Goal: Book appointment/travel/reservation

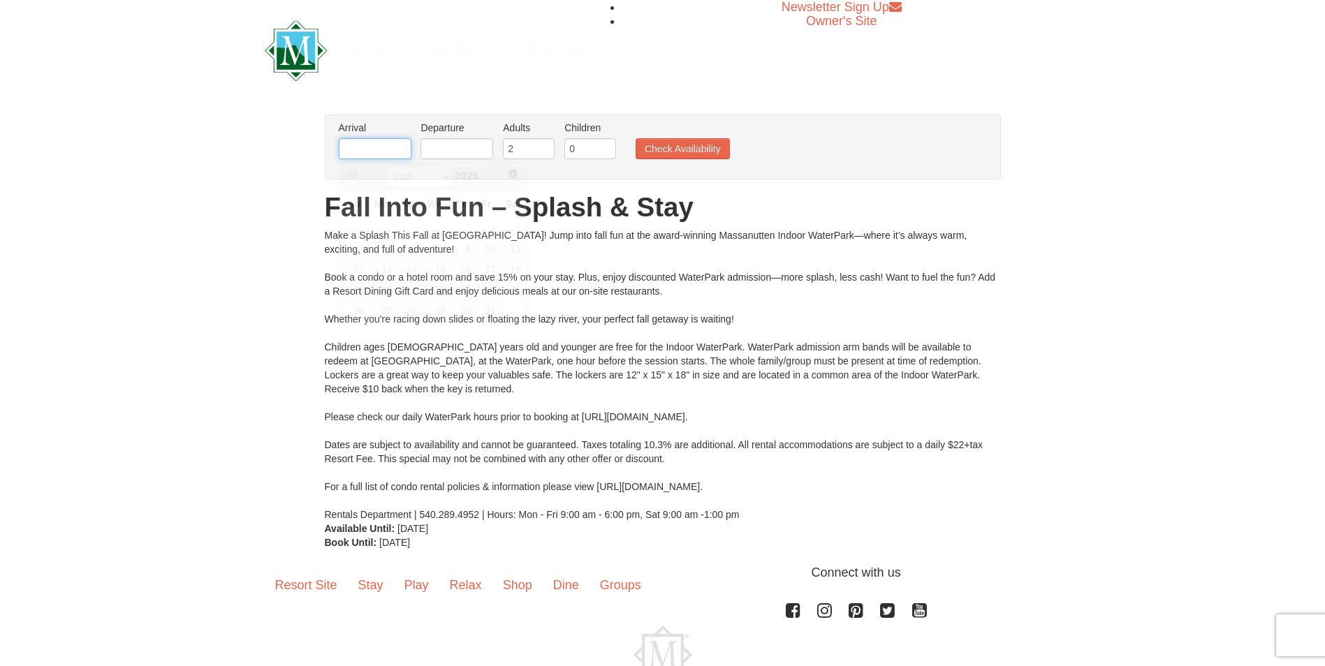
click at [395, 147] on input "text" at bounding box center [375, 148] width 73 height 21
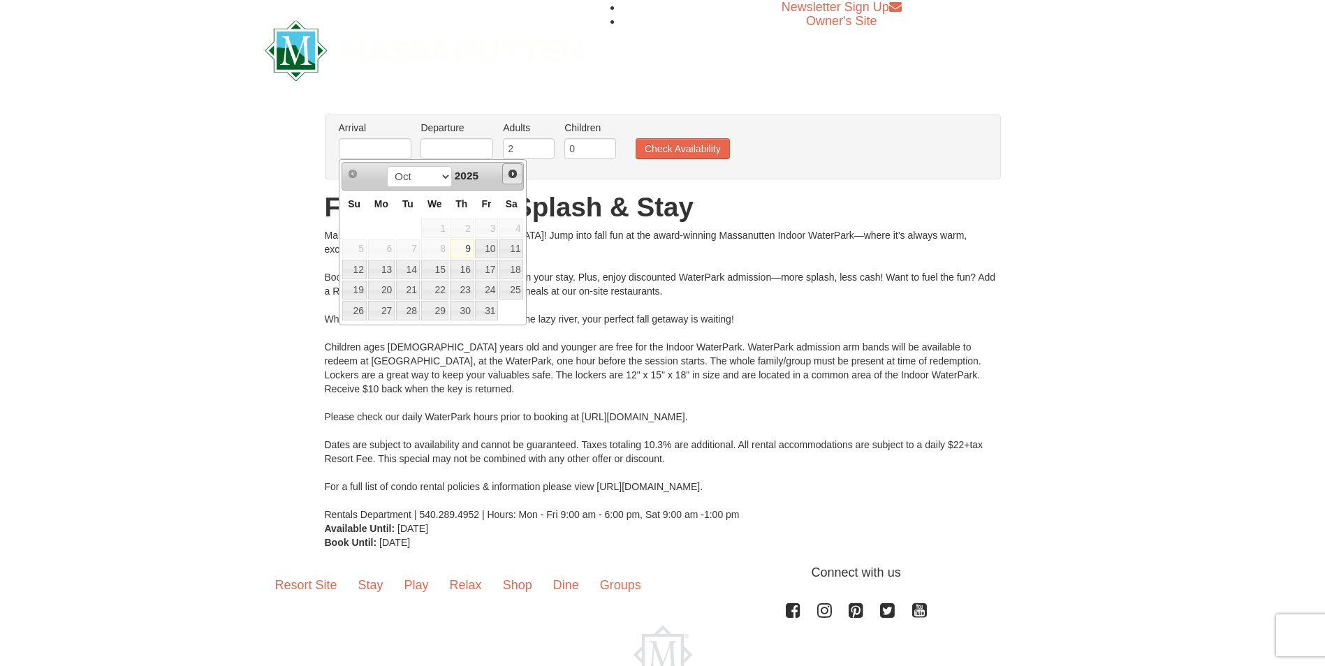
click at [515, 174] on span "Next" at bounding box center [512, 173] width 11 height 11
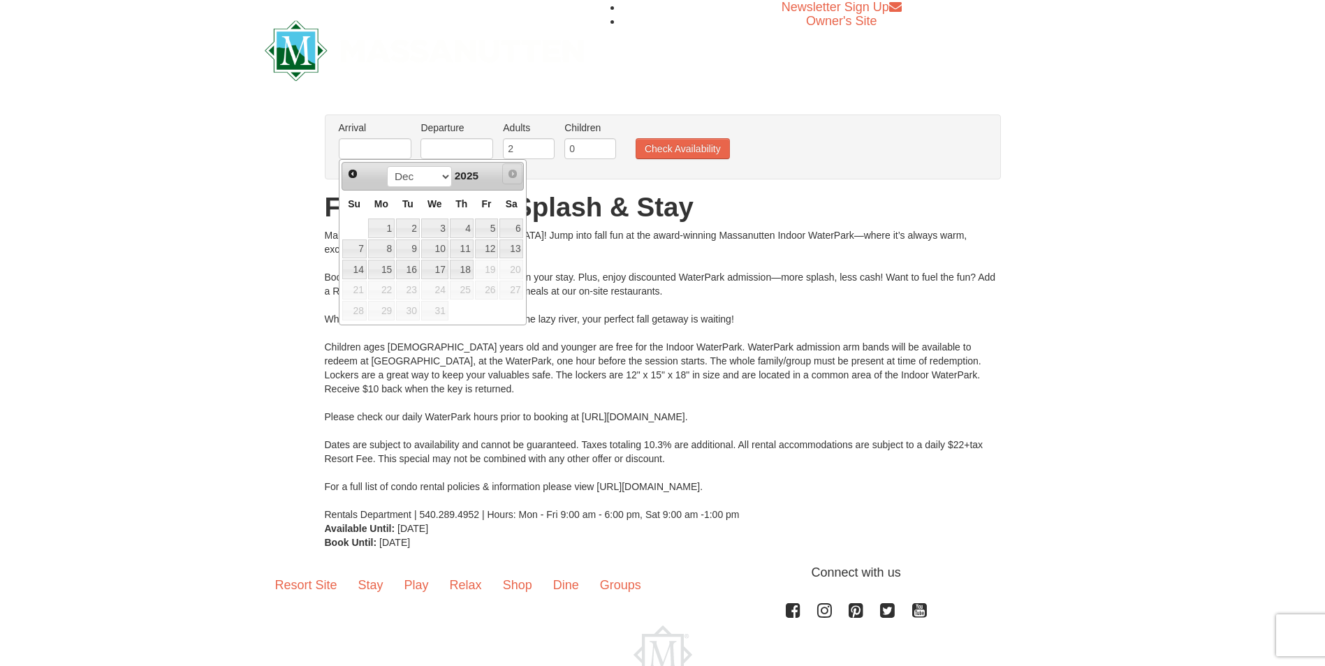
click at [515, 174] on span "Next" at bounding box center [512, 173] width 11 height 11
click at [510, 245] on link "13" at bounding box center [511, 250] width 24 height 20
type input "[DATE]"
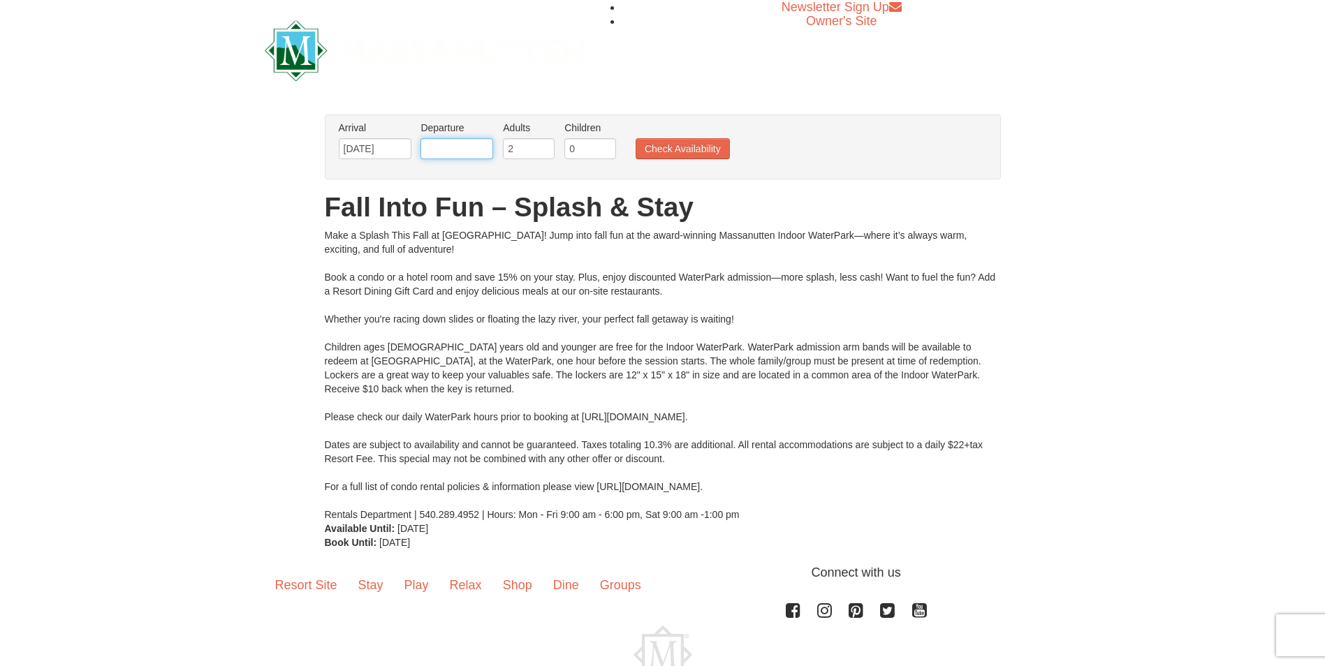
click at [481, 149] on input "text" at bounding box center [456, 148] width 73 height 21
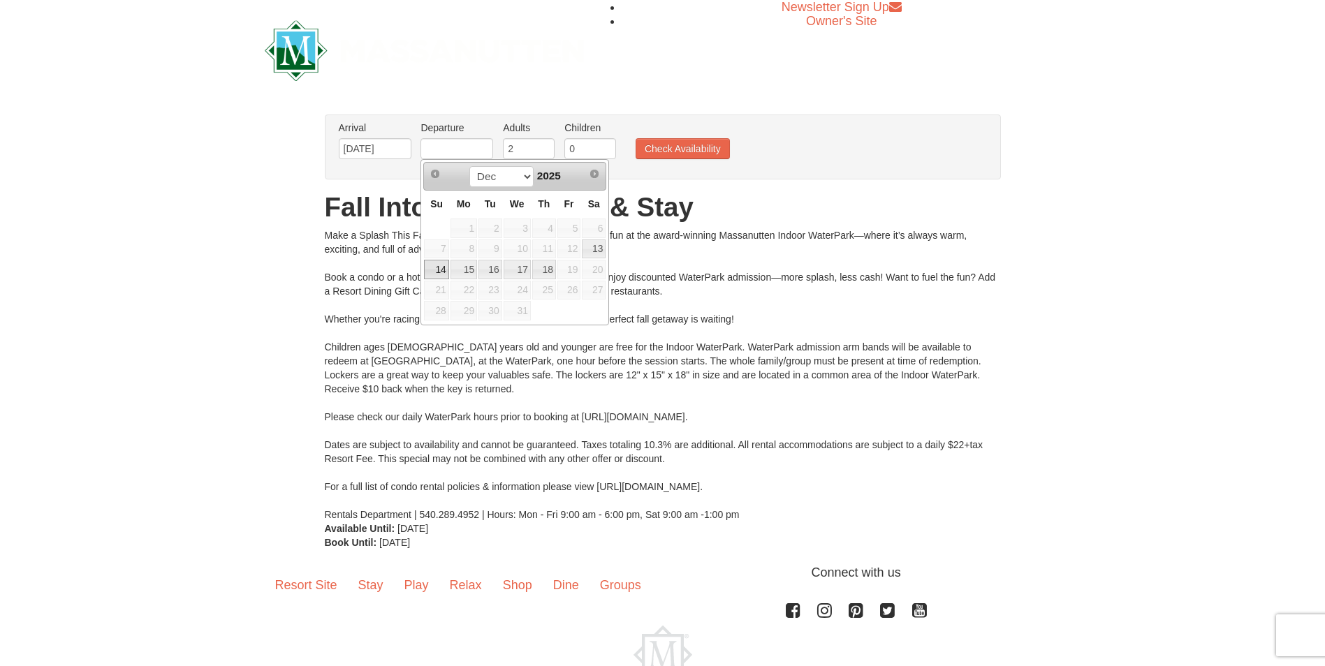
click at [431, 271] on link "14" at bounding box center [436, 270] width 24 height 20
type input "[DATE]"
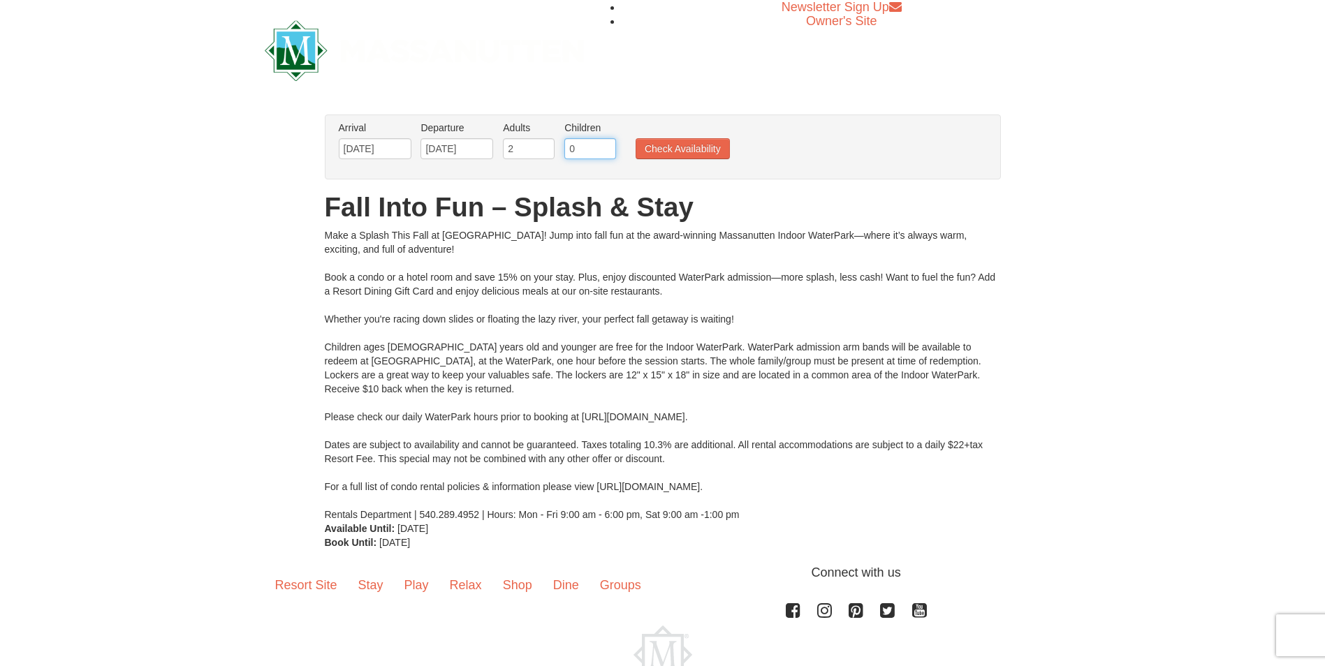
drag, startPoint x: 576, startPoint y: 148, endPoint x: 567, endPoint y: 150, distance: 9.3
click at [567, 150] on input "0" at bounding box center [590, 148] width 52 height 21
type input "2"
click at [695, 149] on button "Check Availability" at bounding box center [682, 148] width 94 height 21
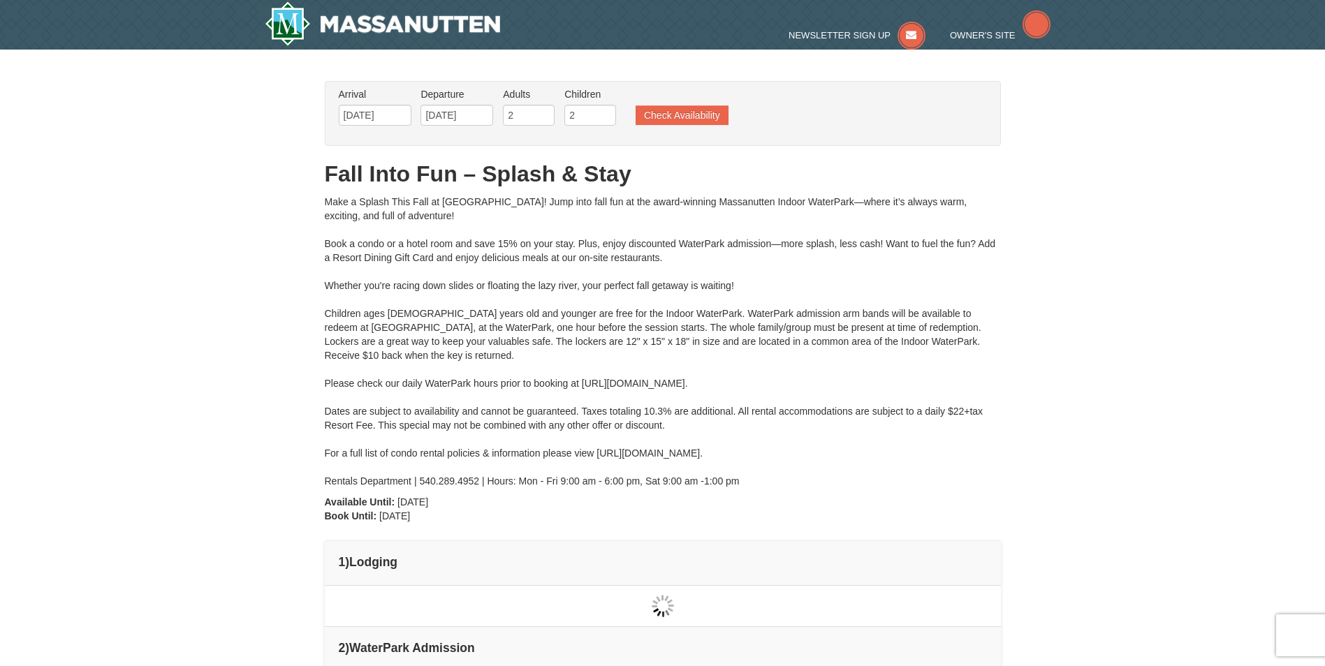
type input "[DATE]"
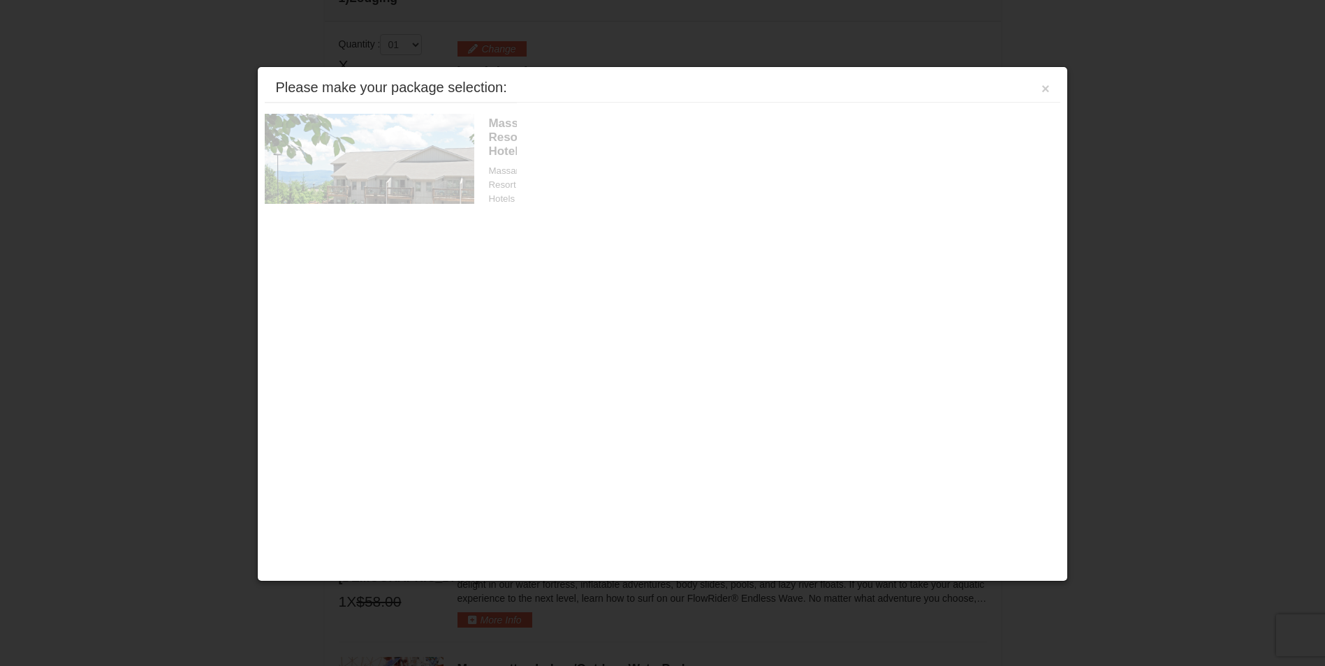
scroll to position [595, 0]
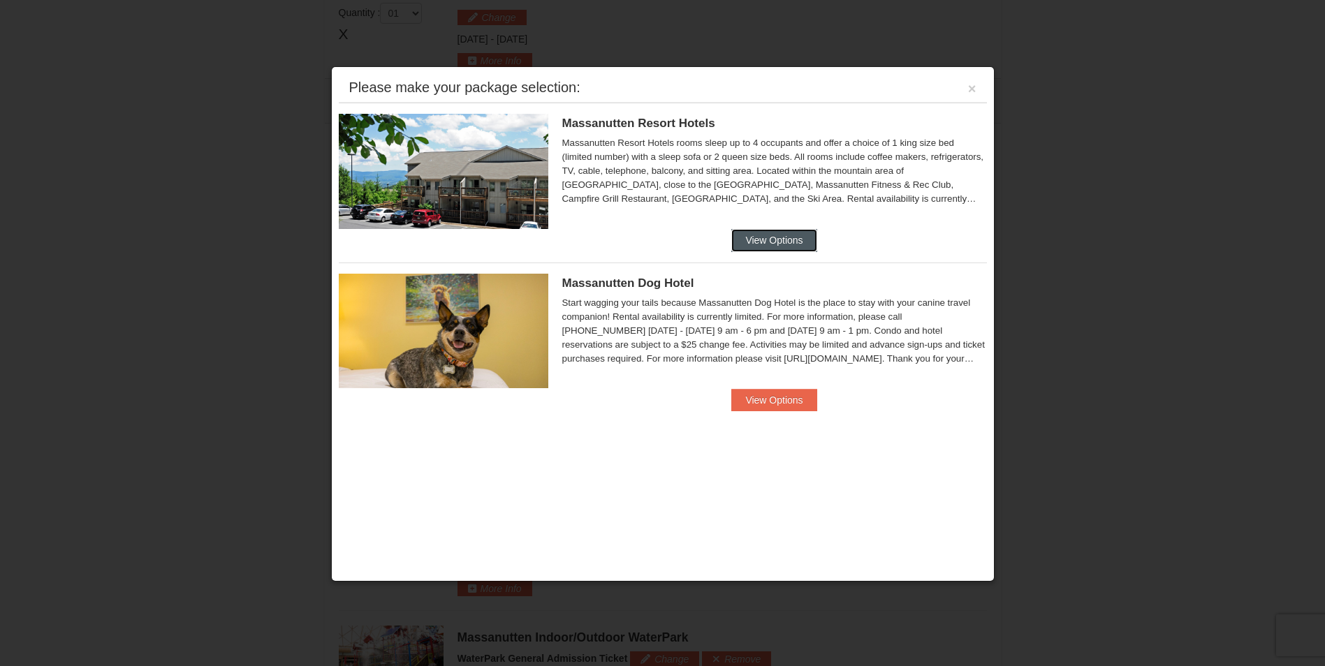
click at [764, 239] on button "View Options" at bounding box center [773, 240] width 85 height 22
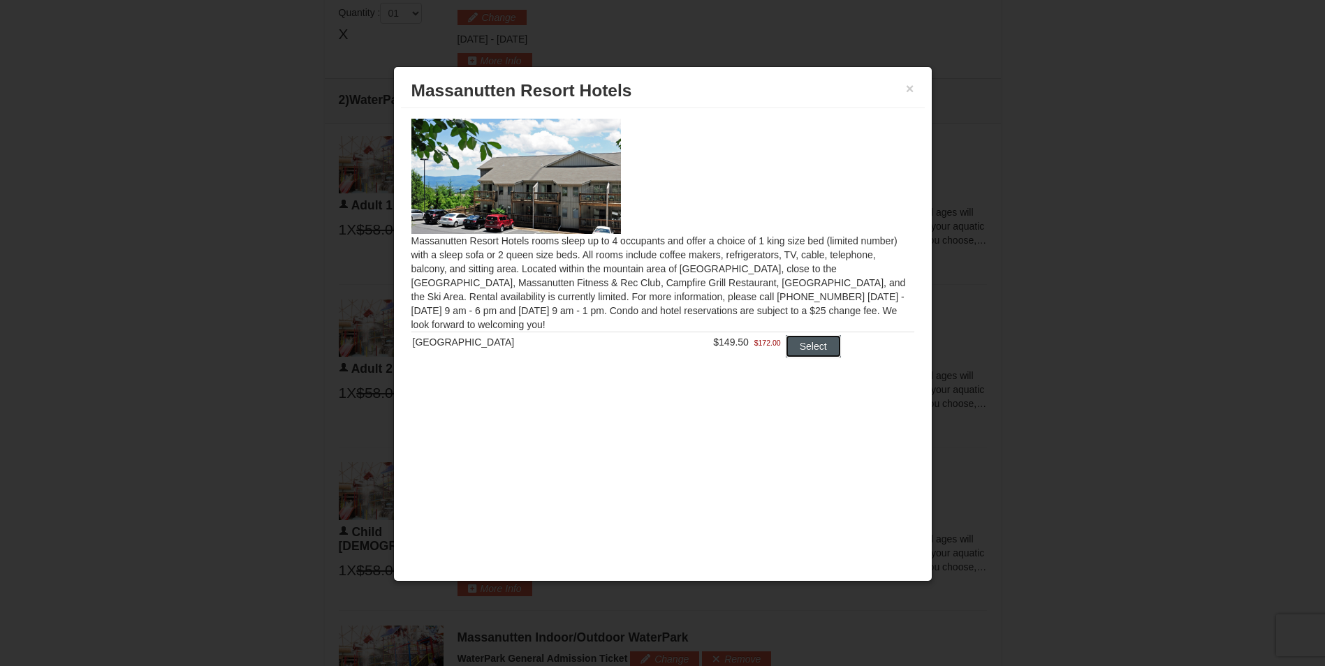
click at [810, 341] on button "Select" at bounding box center [813, 346] width 55 height 22
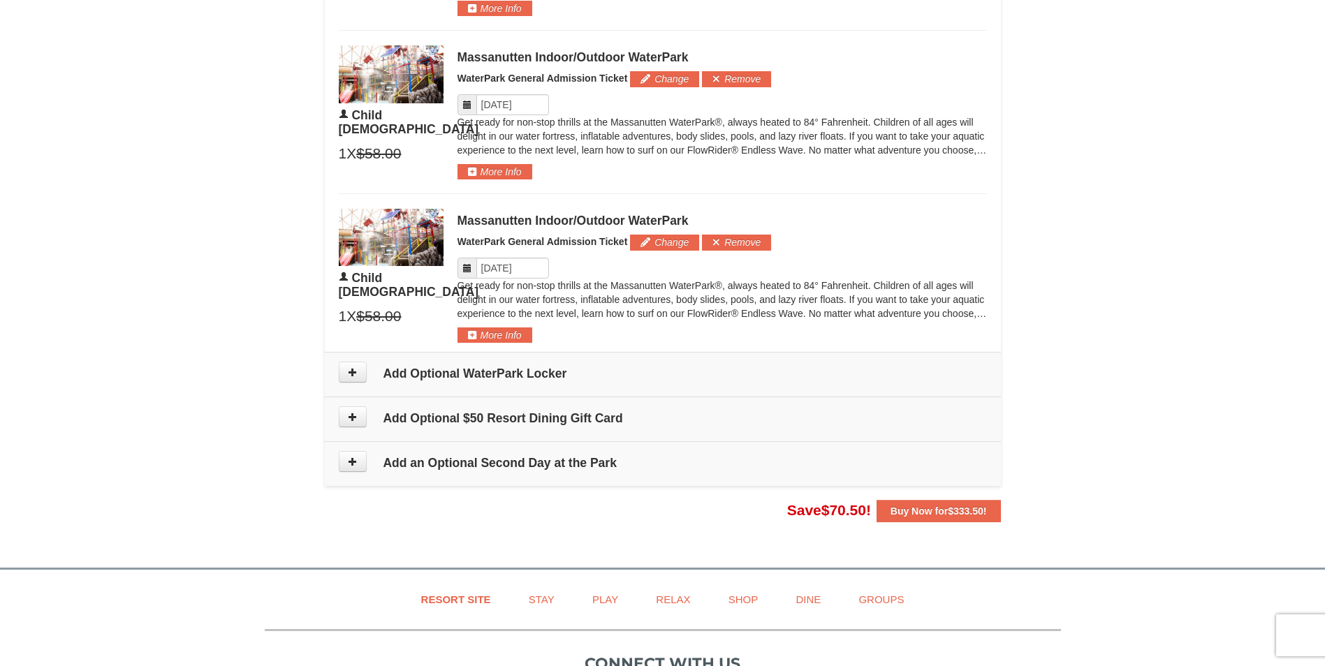
scroll to position [1030, 0]
